Goal: Check status: Check status

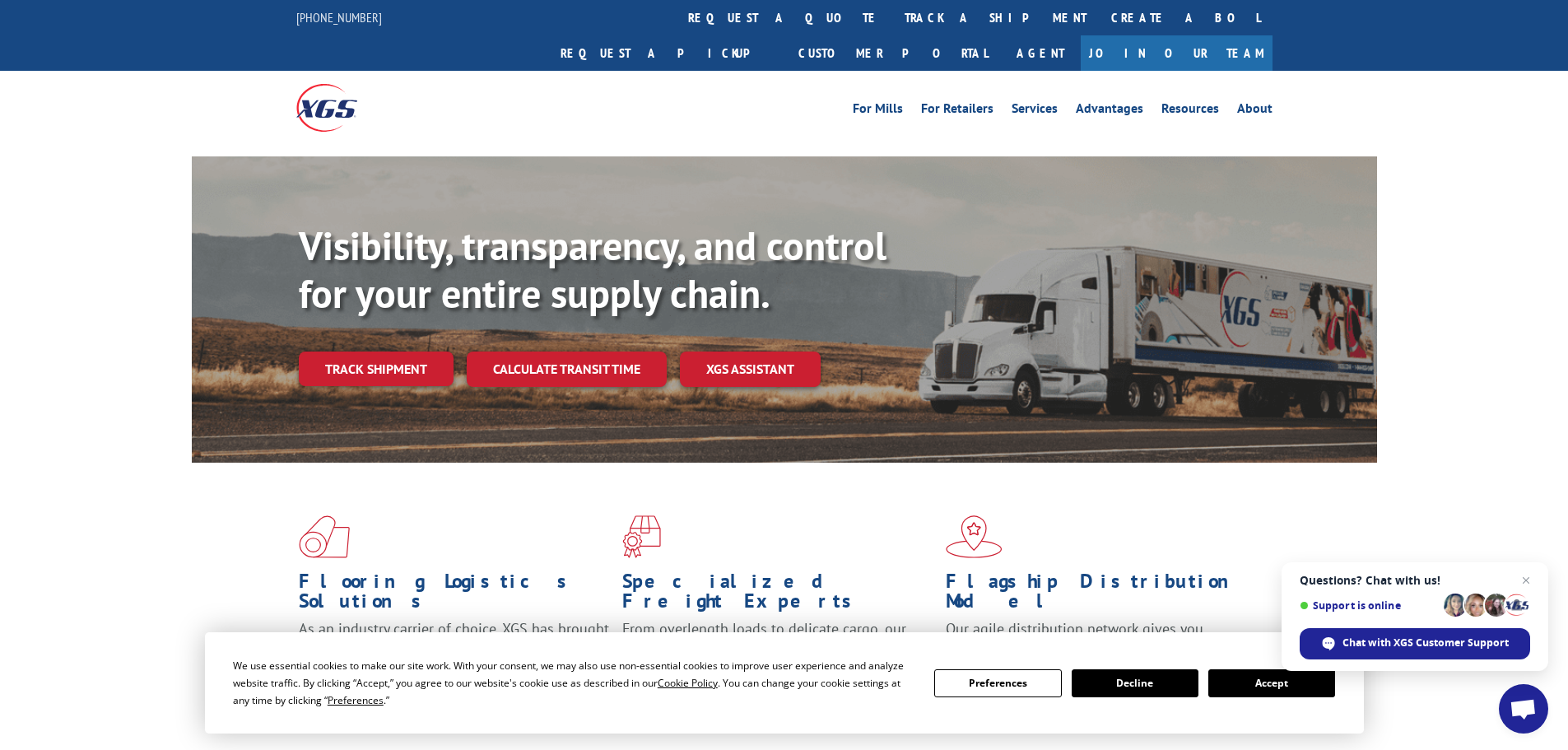
drag, startPoint x: 1286, startPoint y: 683, endPoint x: 1267, endPoint y: 679, distance: 19.4
click at [1286, 683] on button "Accept" at bounding box center [1272, 683] width 127 height 28
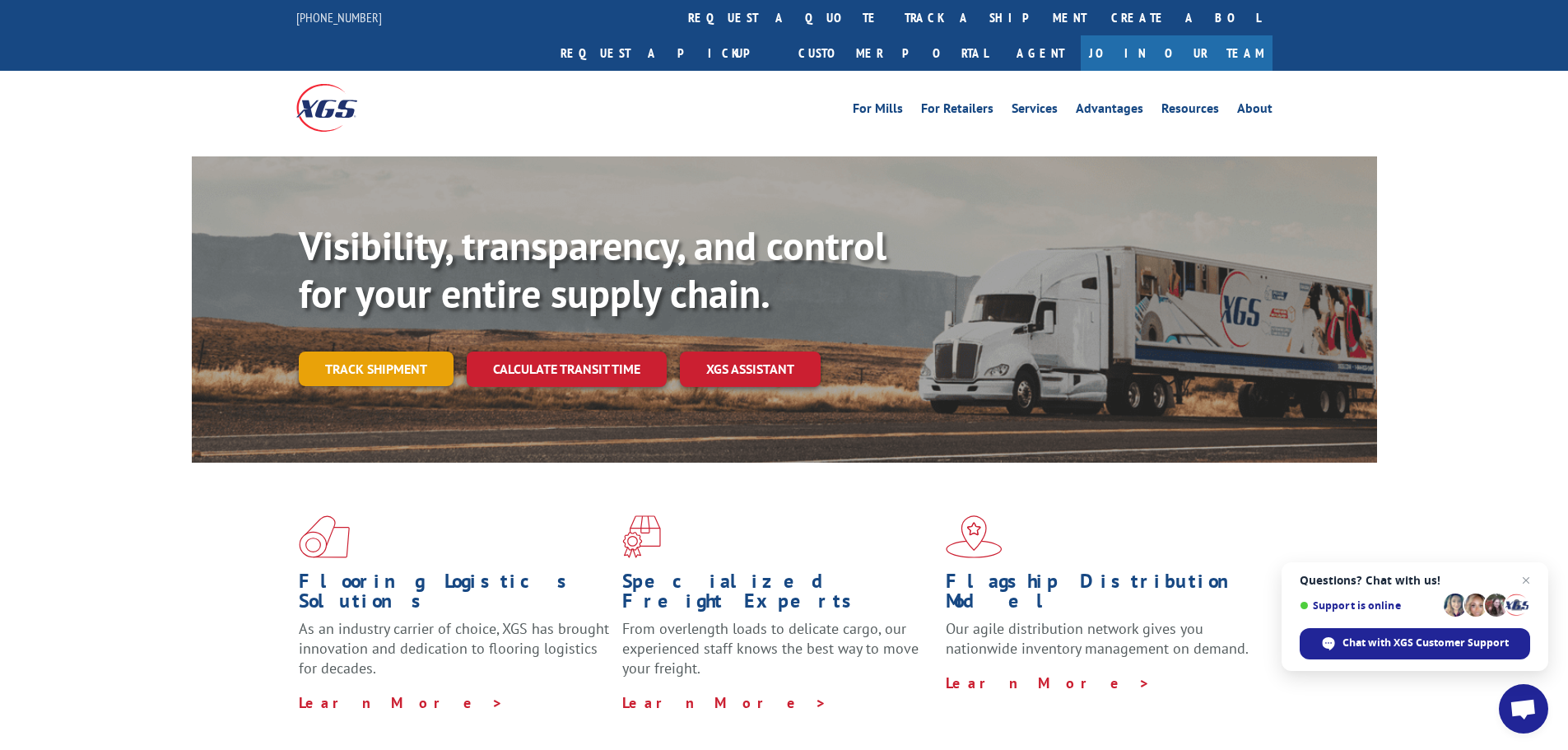
click at [358, 352] on link "Track shipment" at bounding box center [376, 369] width 155 height 34
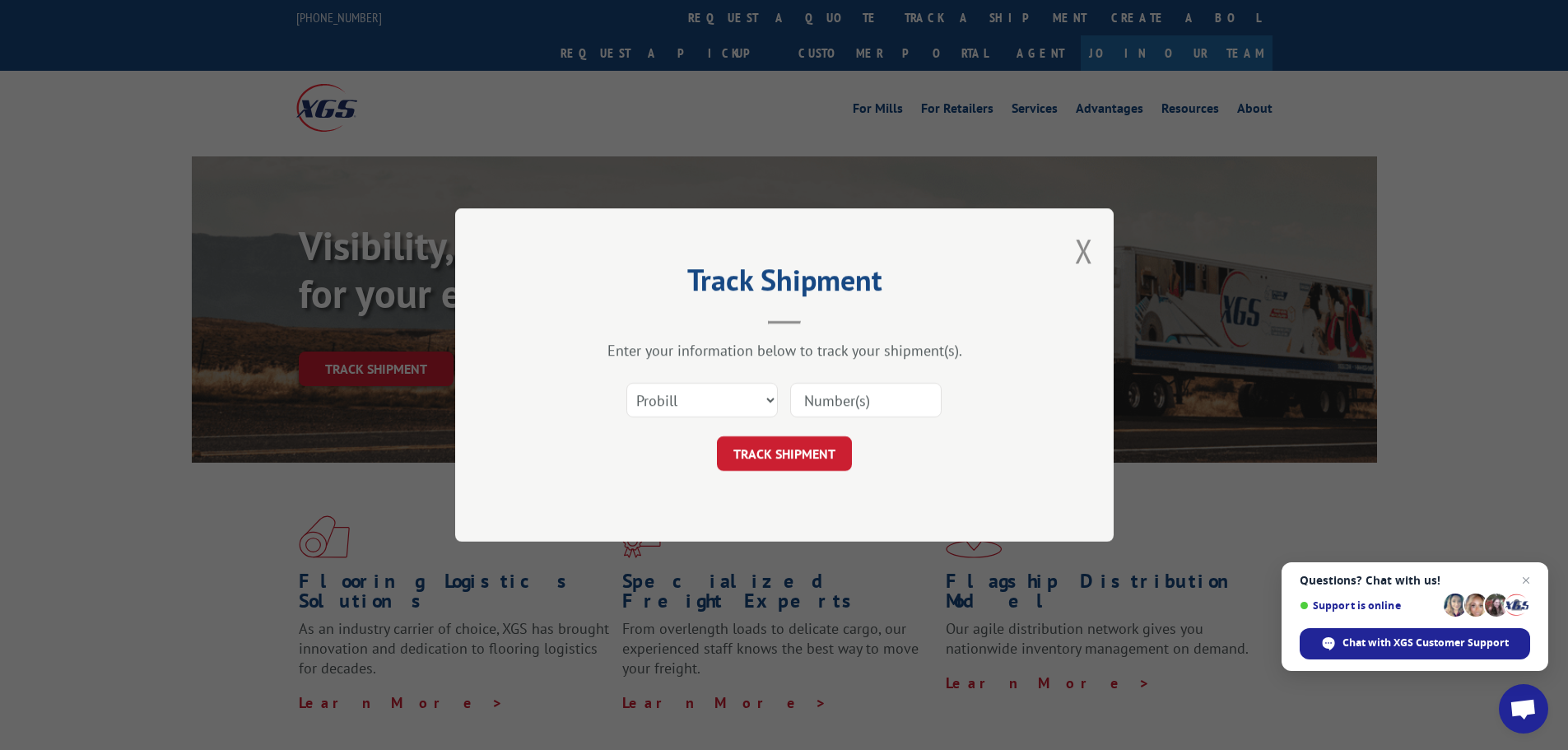
click at [839, 403] on input at bounding box center [867, 400] width 152 height 34
paste input "16998936"
type input "16998936"
click at [796, 457] on button "TRACK SHIPMENT" at bounding box center [784, 454] width 135 height 34
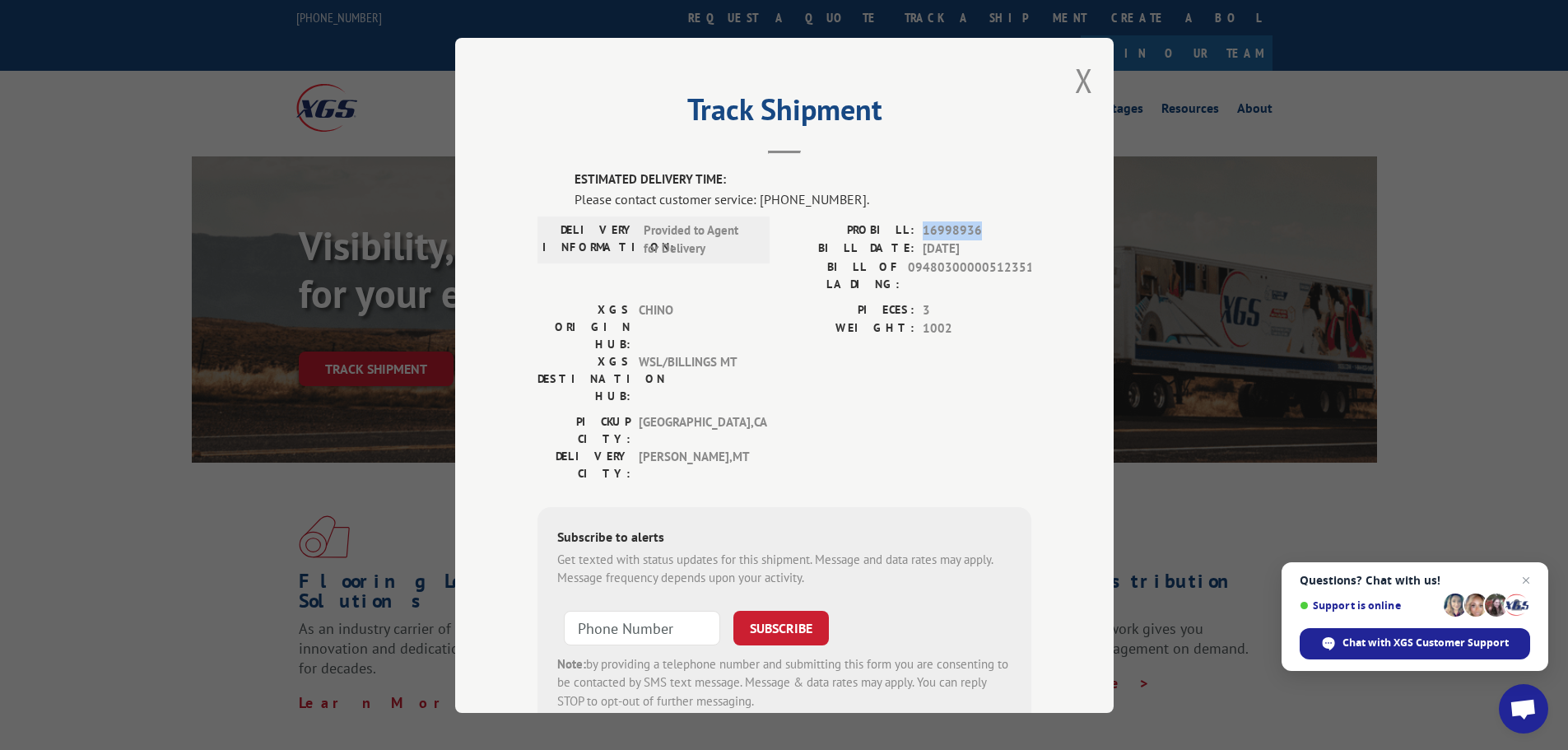
drag, startPoint x: 981, startPoint y: 230, endPoint x: 911, endPoint y: 223, distance: 70.3
click at [911, 223] on div "PROBILL: 16998936" at bounding box center [907, 230] width 247 height 19
copy div "16998936"
click at [1451, 636] on span "Chat with XGS Customer Support" at bounding box center [1426, 642] width 166 height 14
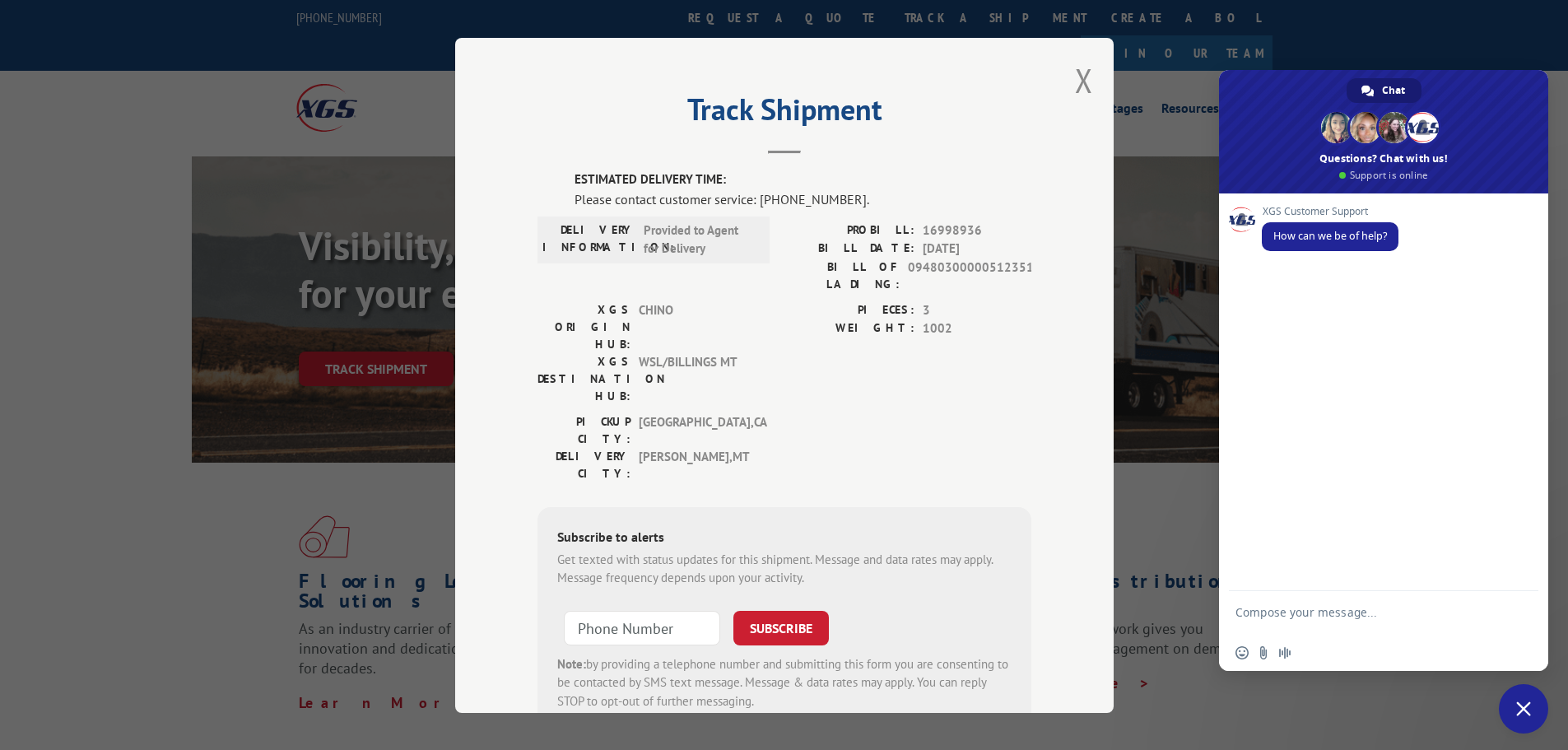
click at [1263, 608] on textarea "Compose your message..." at bounding box center [1366, 620] width 260 height 30
click at [1402, 614] on textarea "can you please up date Probill 3 16998936" at bounding box center [1366, 620] width 260 height 30
type textarea "can you please up date Probill # 16998936"
click at [1527, 616] on span "Send" at bounding box center [1519, 612] width 27 height 27
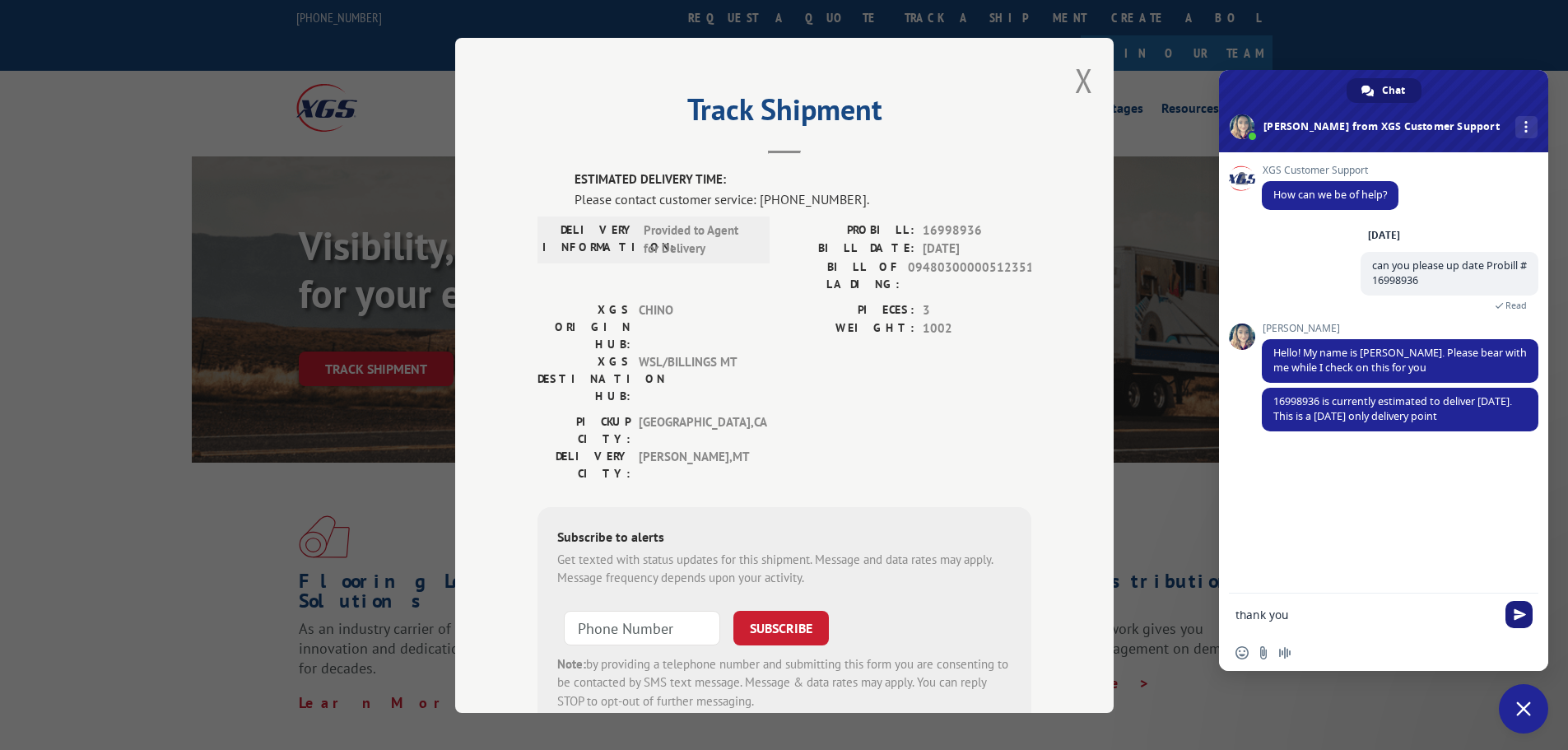
type textarea "thank you"
click at [1514, 610] on span "Send" at bounding box center [1520, 614] width 13 height 13
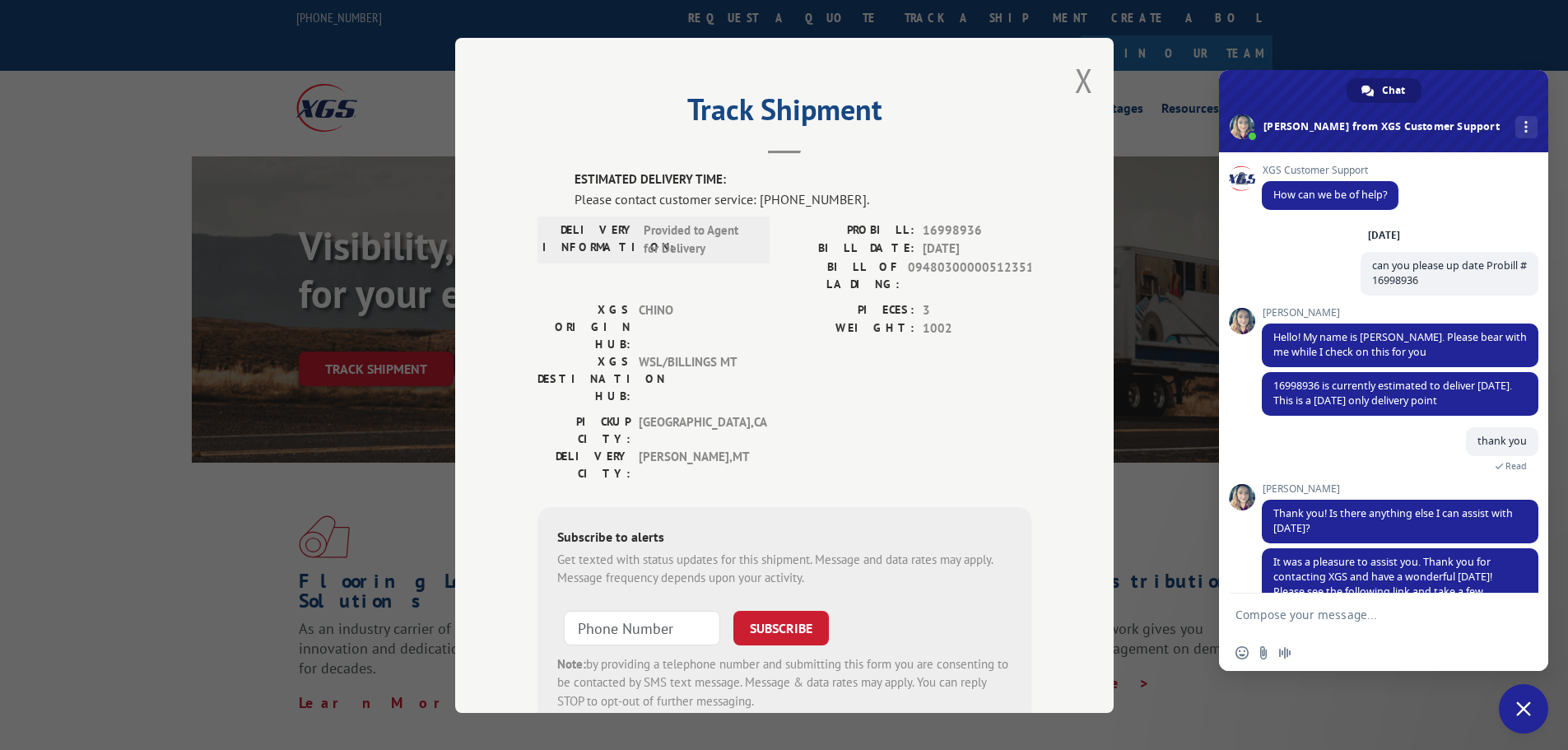
scroll to position [91, 0]
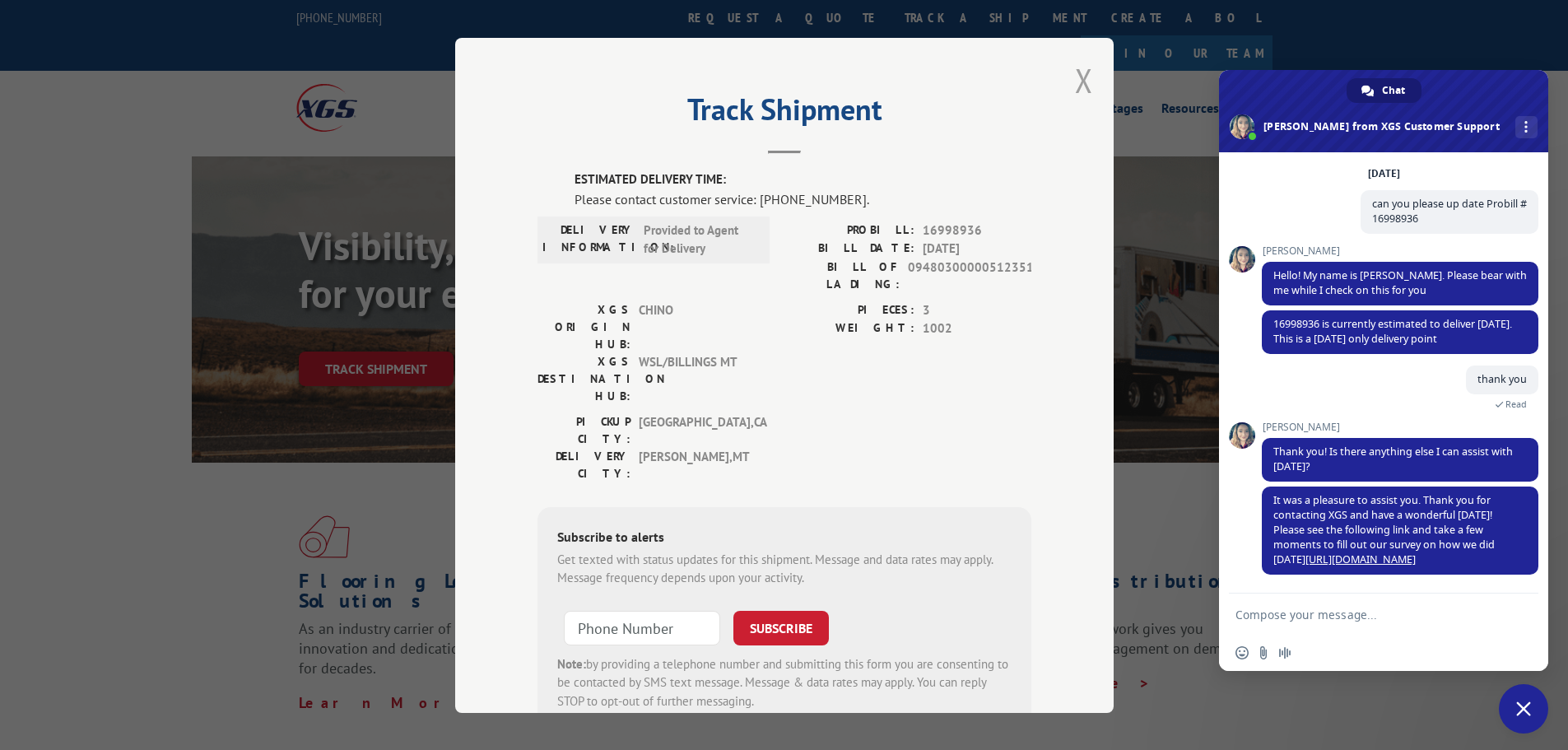
click at [1077, 80] on button "Close modal" at bounding box center [1084, 80] width 18 height 43
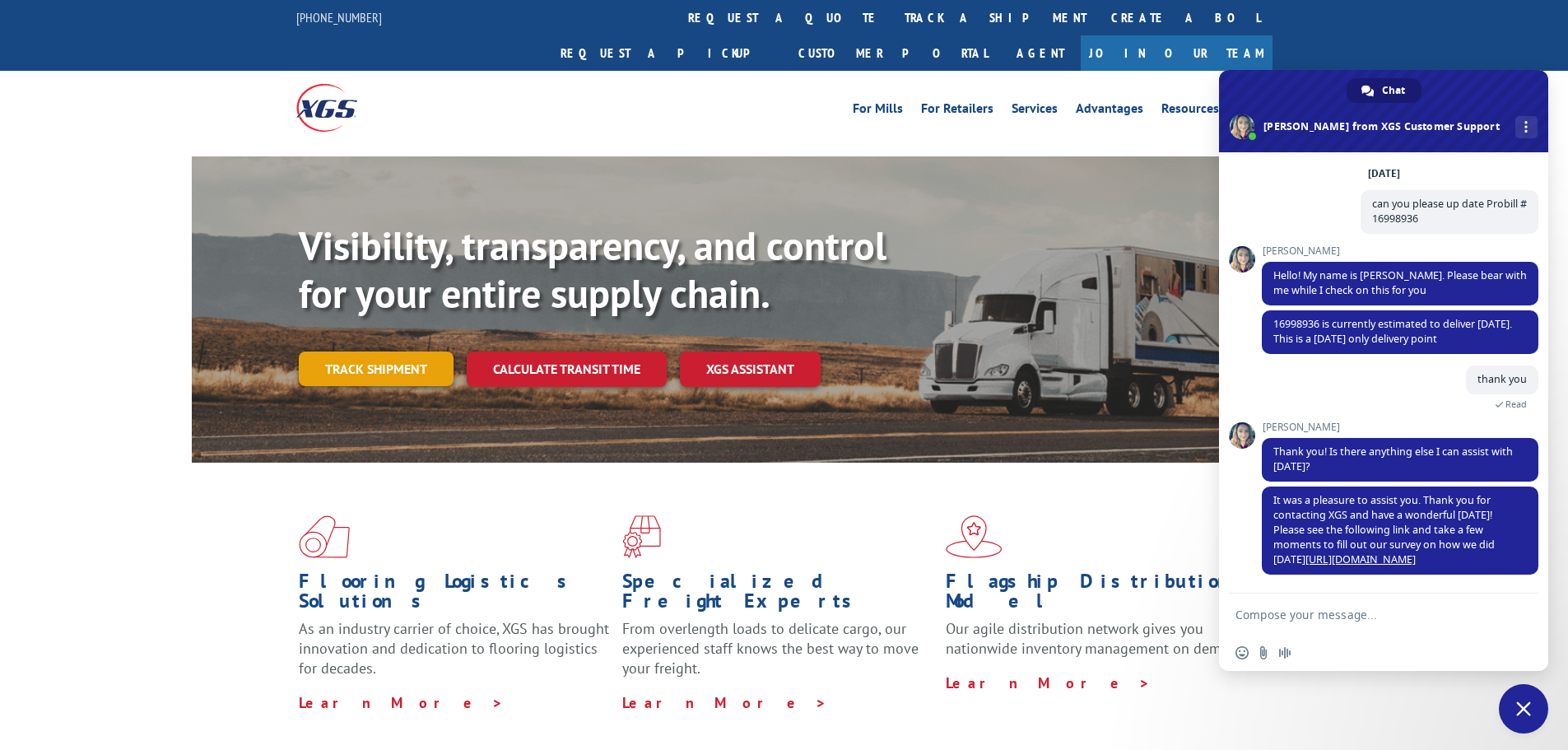
click at [381, 352] on link "Track shipment" at bounding box center [376, 369] width 155 height 34
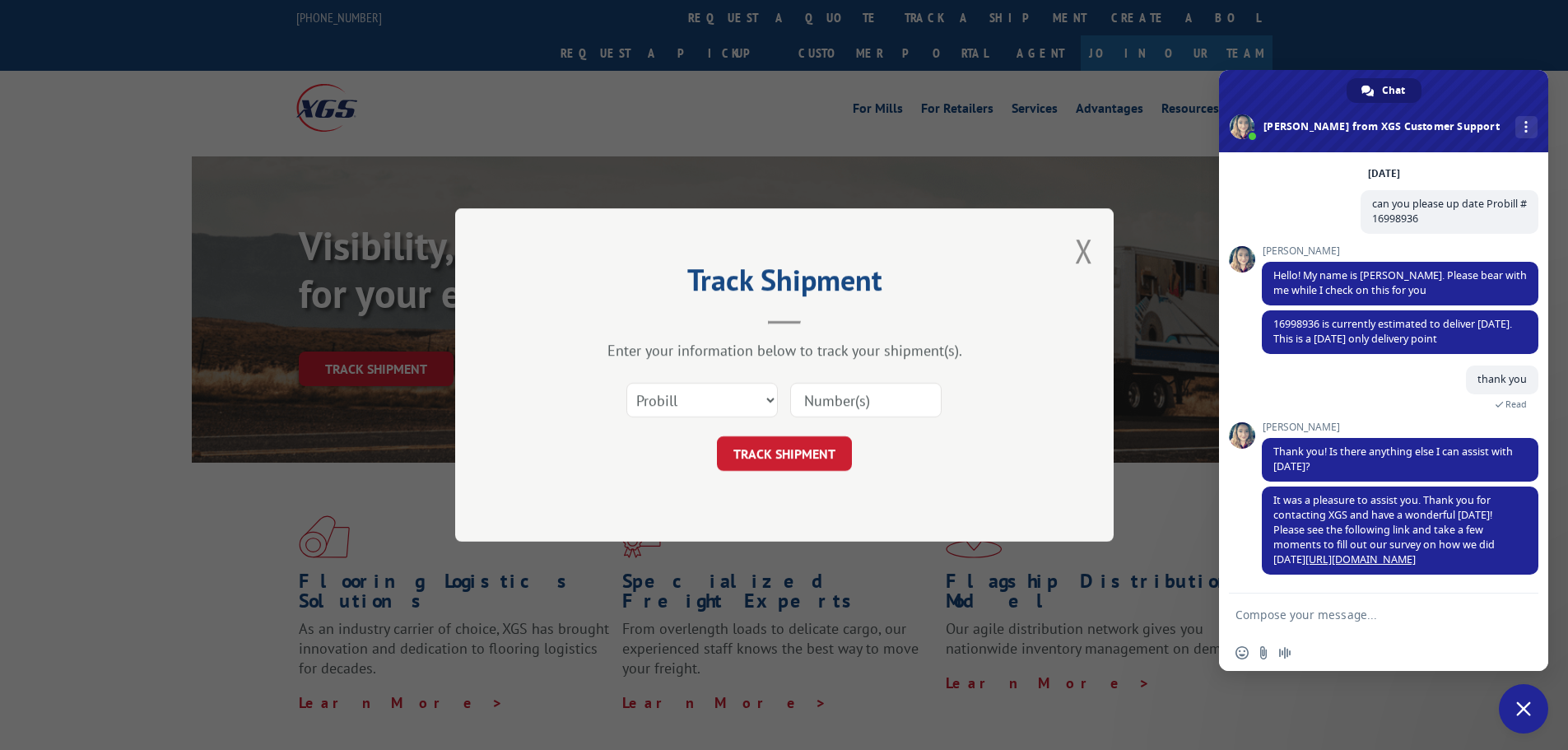
click at [854, 404] on input at bounding box center [867, 400] width 152 height 34
paste input "16998972"
type input "16998972"
click at [779, 457] on button "TRACK SHIPMENT" at bounding box center [784, 454] width 135 height 34
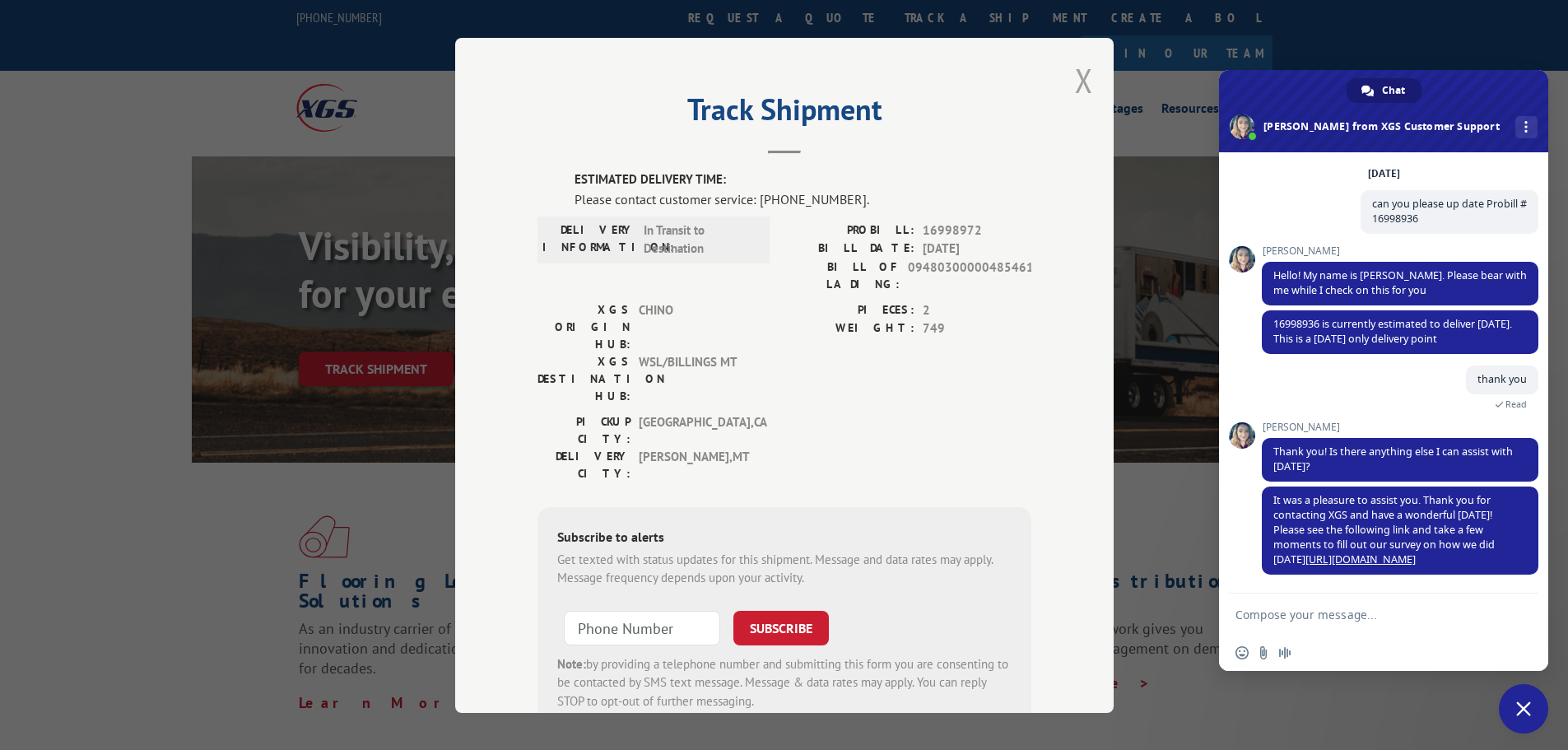
click at [1075, 72] on button "Close modal" at bounding box center [1084, 80] width 18 height 43
